Goal: Communication & Community: Answer question/provide support

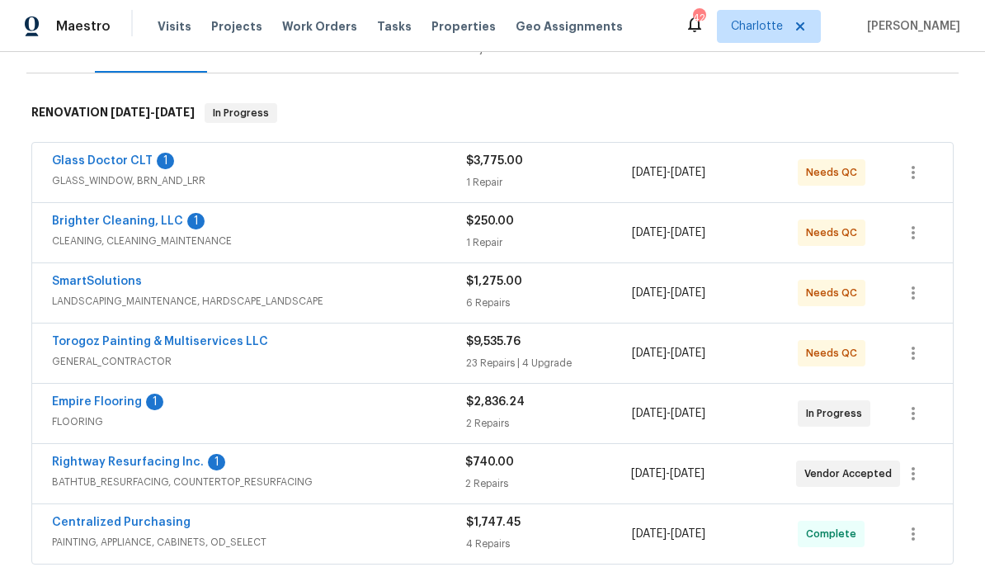
scroll to position [233, 0]
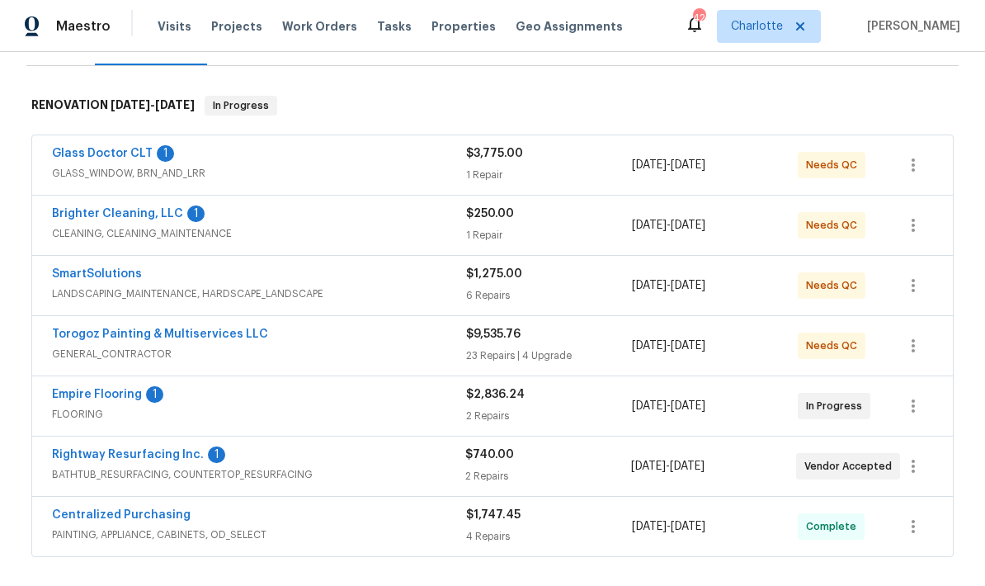
click at [101, 450] on link "Rightway Resurfacing Inc." at bounding box center [128, 455] width 152 height 12
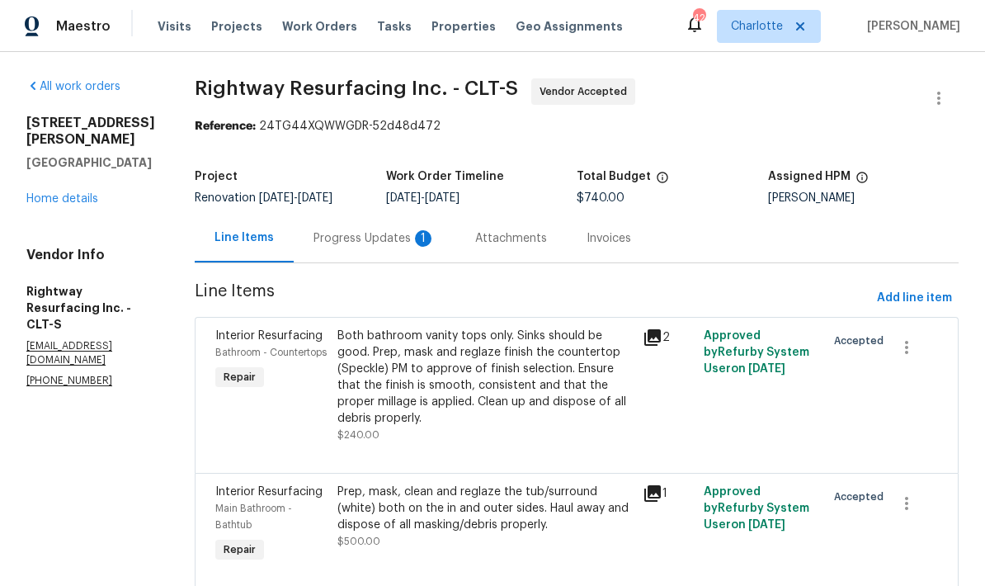
click at [379, 246] on div "Progress Updates 1" at bounding box center [375, 238] width 122 height 17
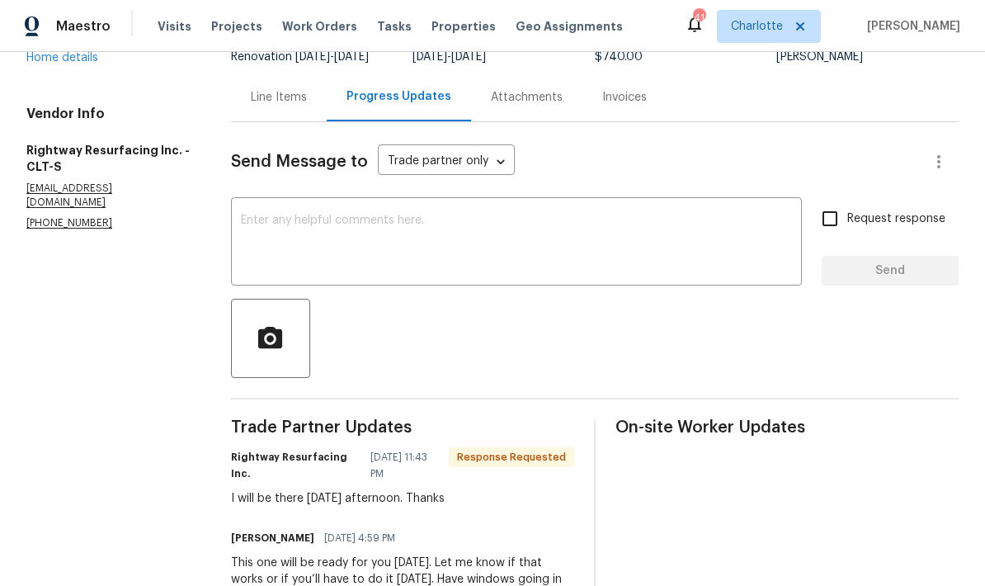
scroll to position [140, 0]
click at [285, 230] on textarea at bounding box center [516, 244] width 551 height 58
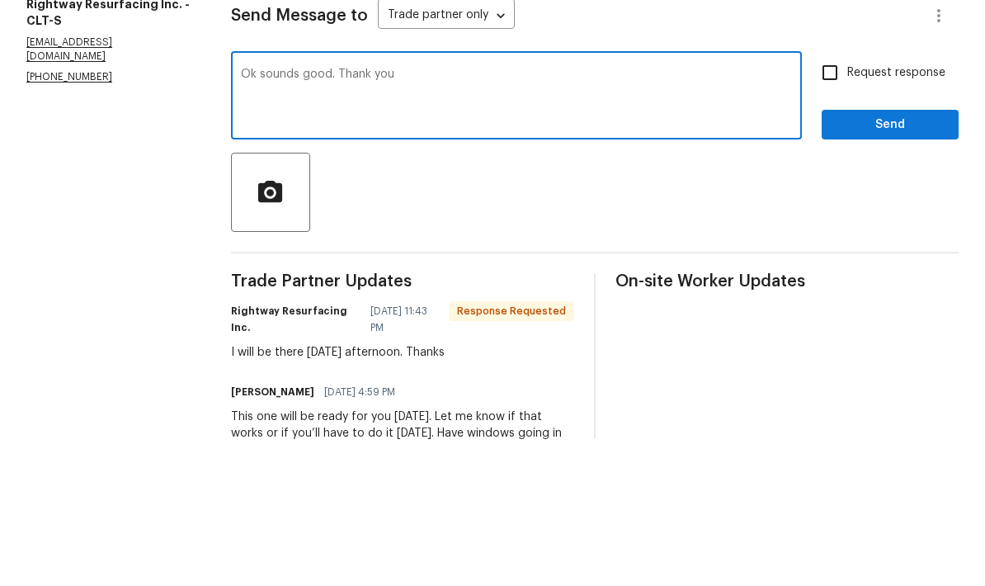
type textarea "Ok sounds good. Thank you"
click at [827, 202] on input "Request response" at bounding box center [830, 219] width 35 height 35
checkbox input "true"
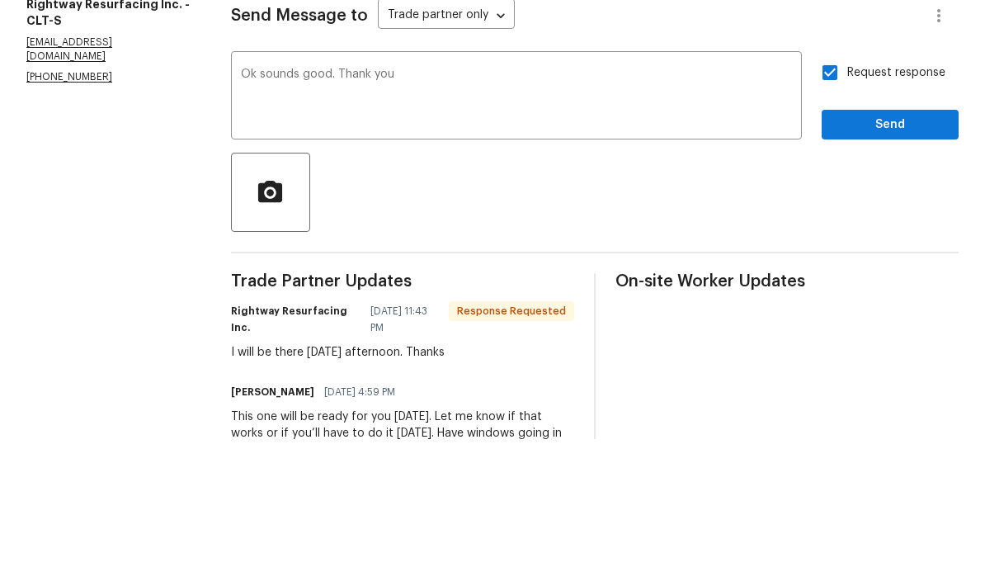
scroll to position [66, 0]
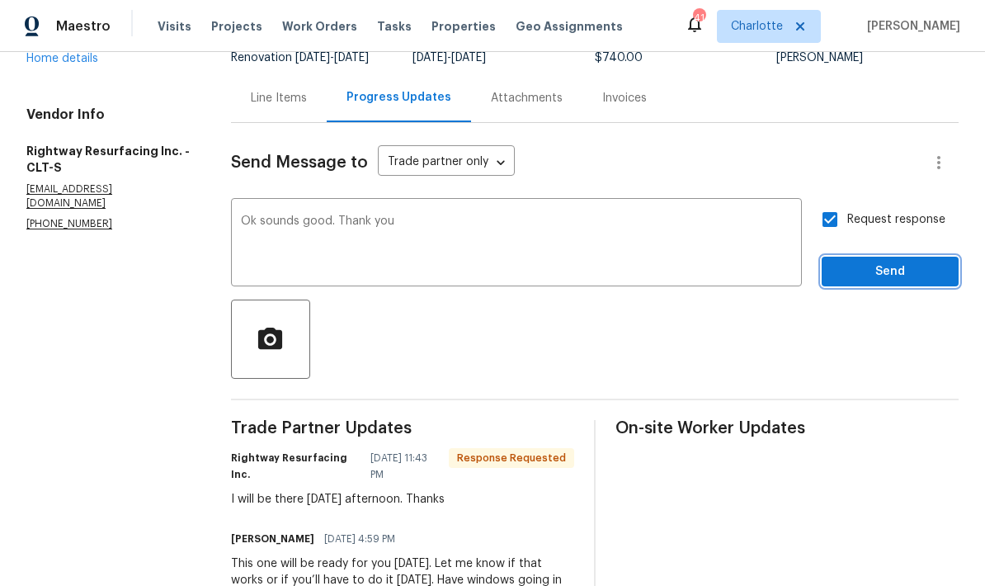
click at [898, 262] on span "Send" at bounding box center [890, 272] width 111 height 21
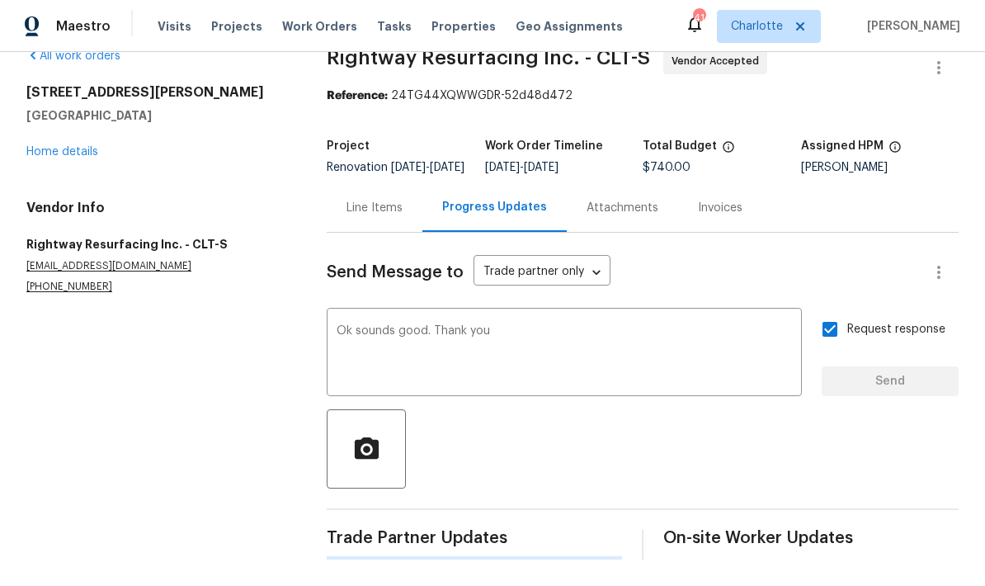
scroll to position [0, 0]
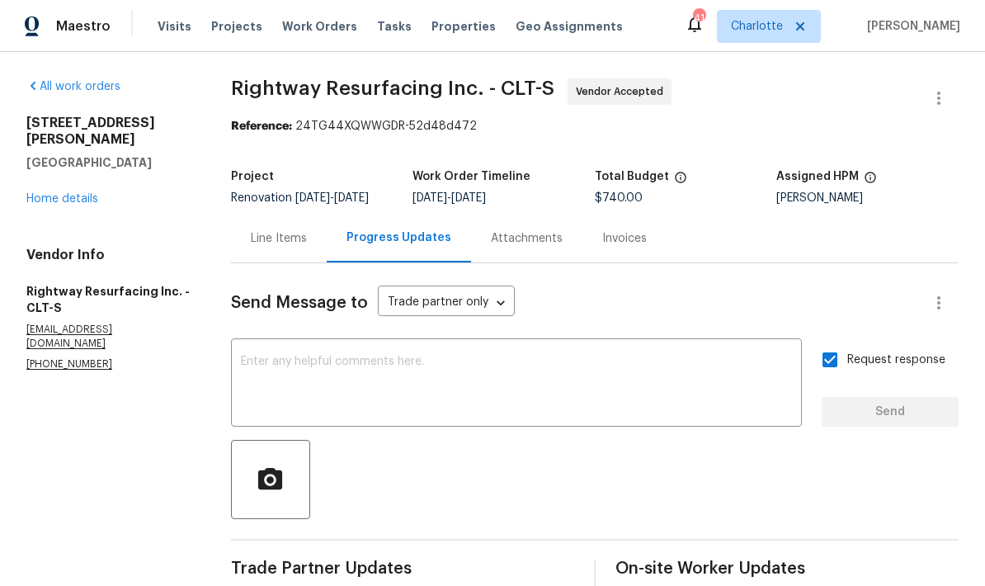
click at [60, 193] on link "Home details" at bounding box center [62, 199] width 72 height 12
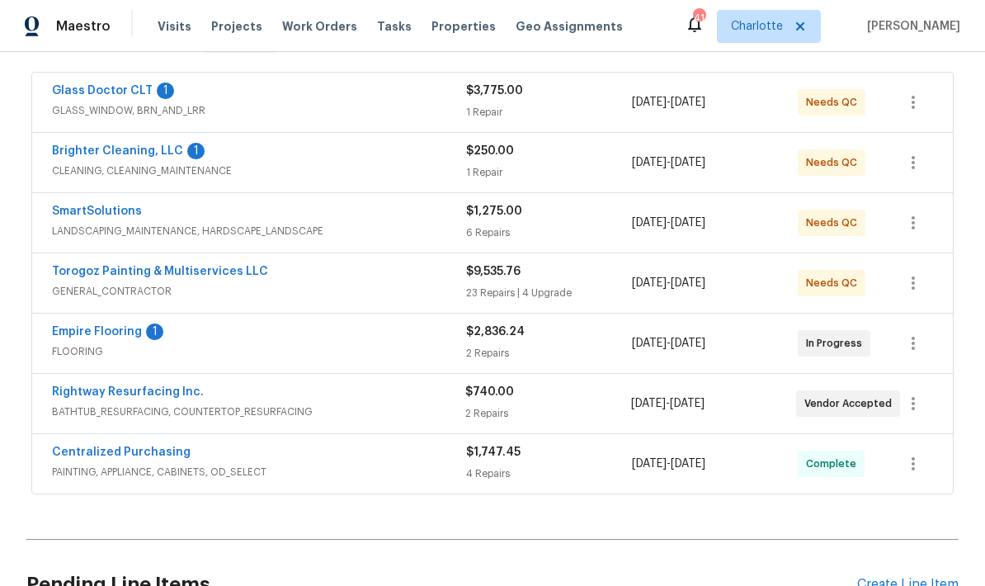
scroll to position [281, 0]
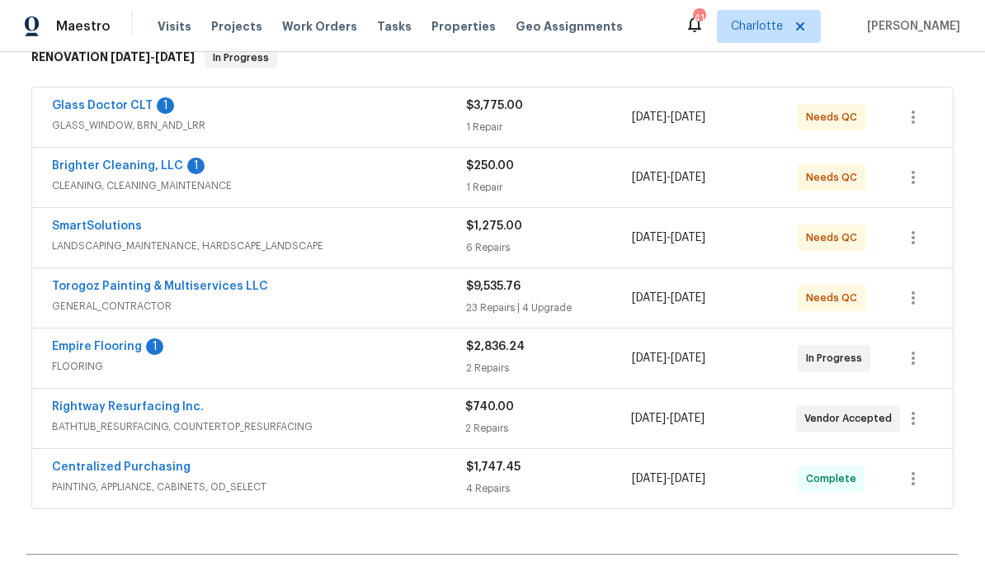
click at [92, 160] on link "Brighter Cleaning, LLC" at bounding box center [117, 166] width 131 height 12
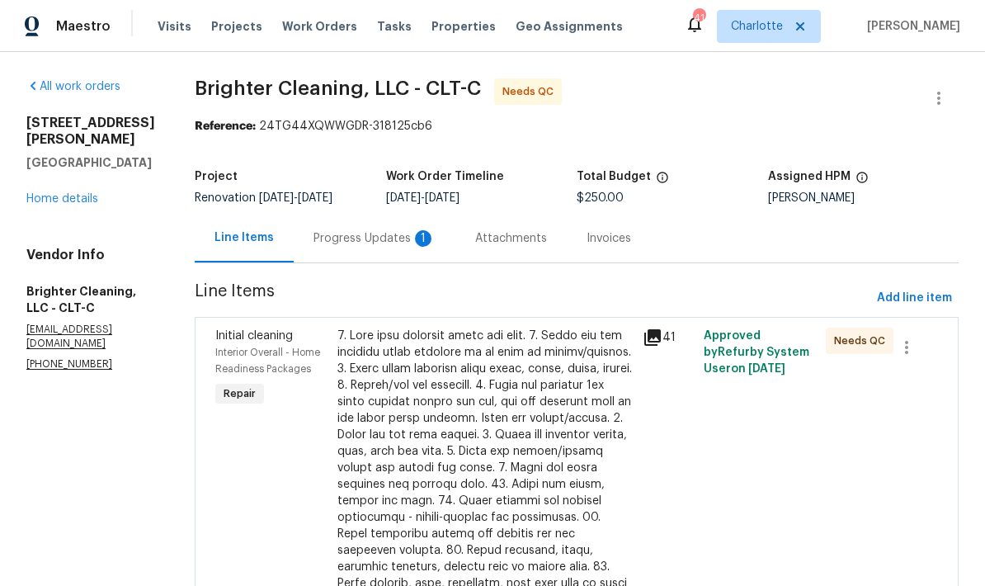
click at [318, 238] on div "Progress Updates 1" at bounding box center [375, 238] width 122 height 17
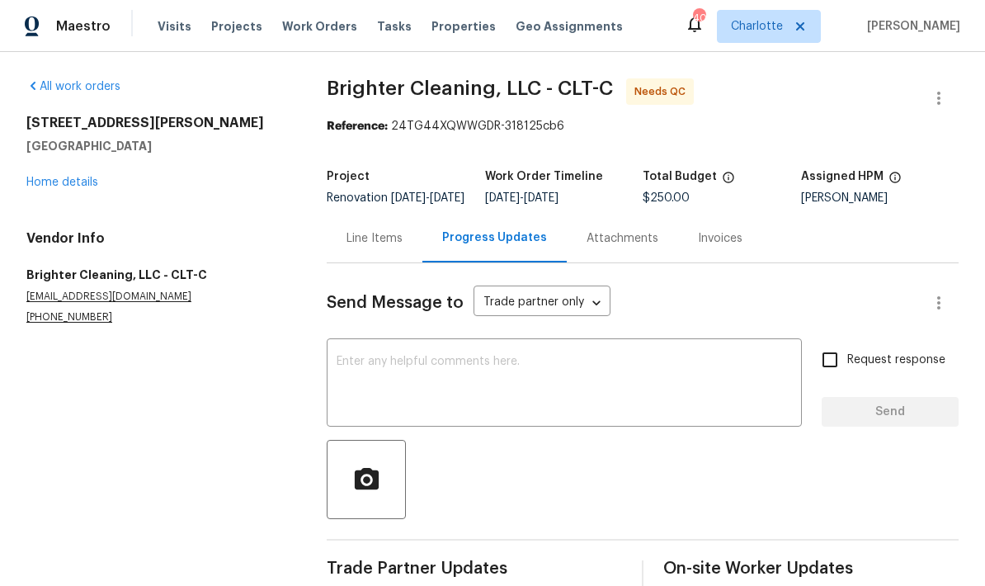
click at [58, 172] on div "[STREET_ADDRESS][PERSON_NAME] Home details" at bounding box center [156, 153] width 261 height 76
click at [60, 182] on link "Home details" at bounding box center [62, 183] width 72 height 12
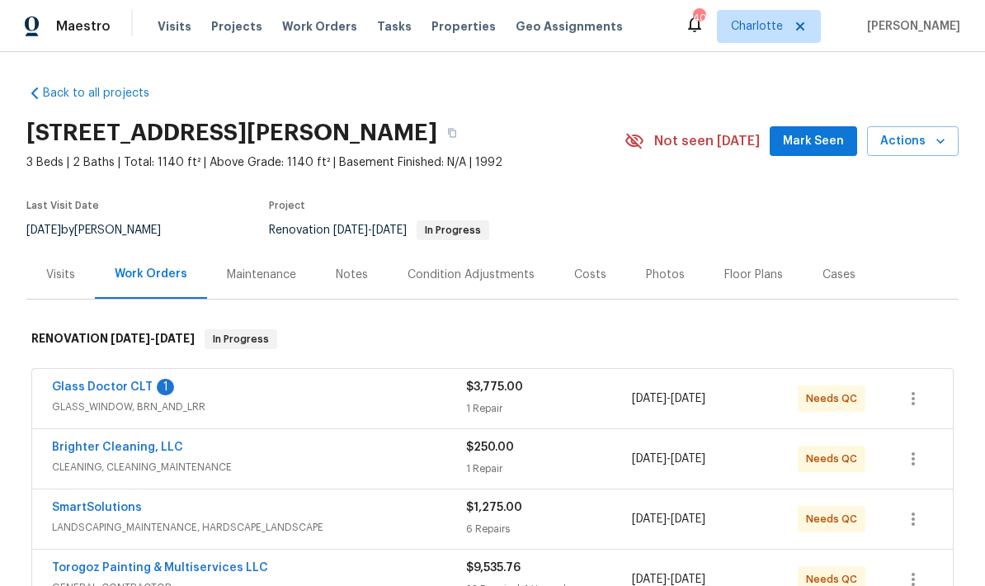
click at [91, 383] on link "Glass Doctor CLT" at bounding box center [102, 387] width 101 height 12
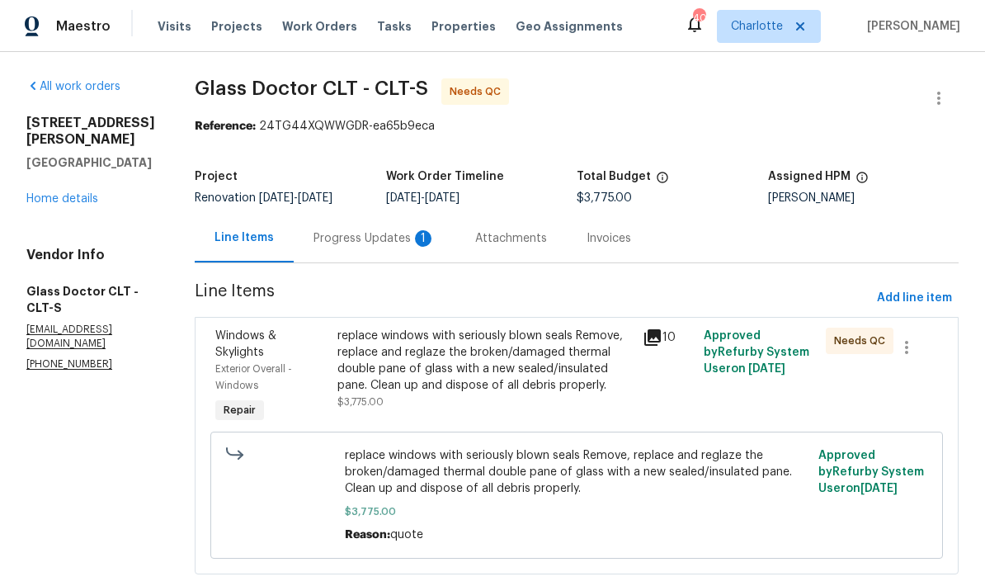
click at [329, 253] on div "Progress Updates 1" at bounding box center [375, 238] width 162 height 49
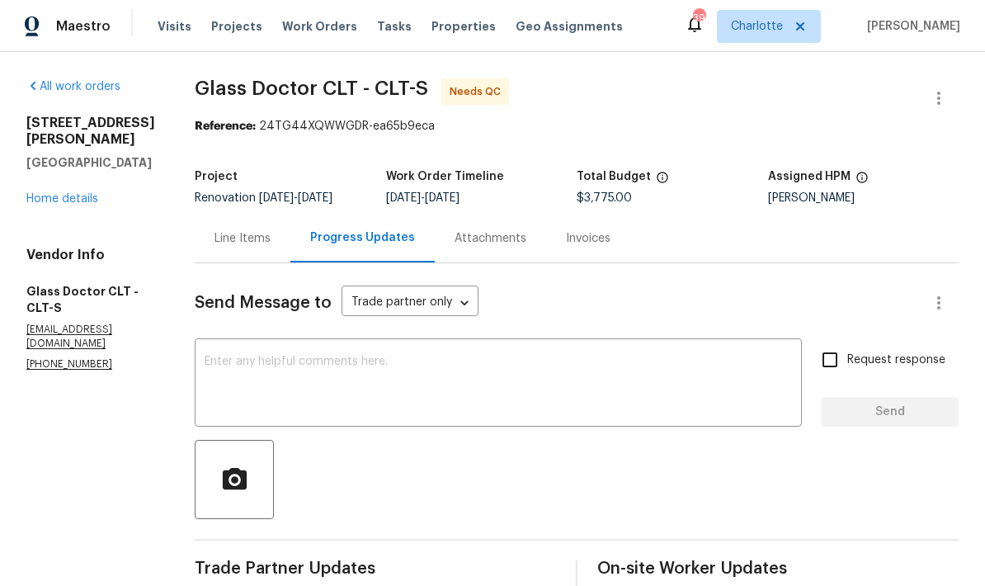
click at [69, 205] on link "Home details" at bounding box center [62, 199] width 72 height 12
